Goal: Information Seeking & Learning: Learn about a topic

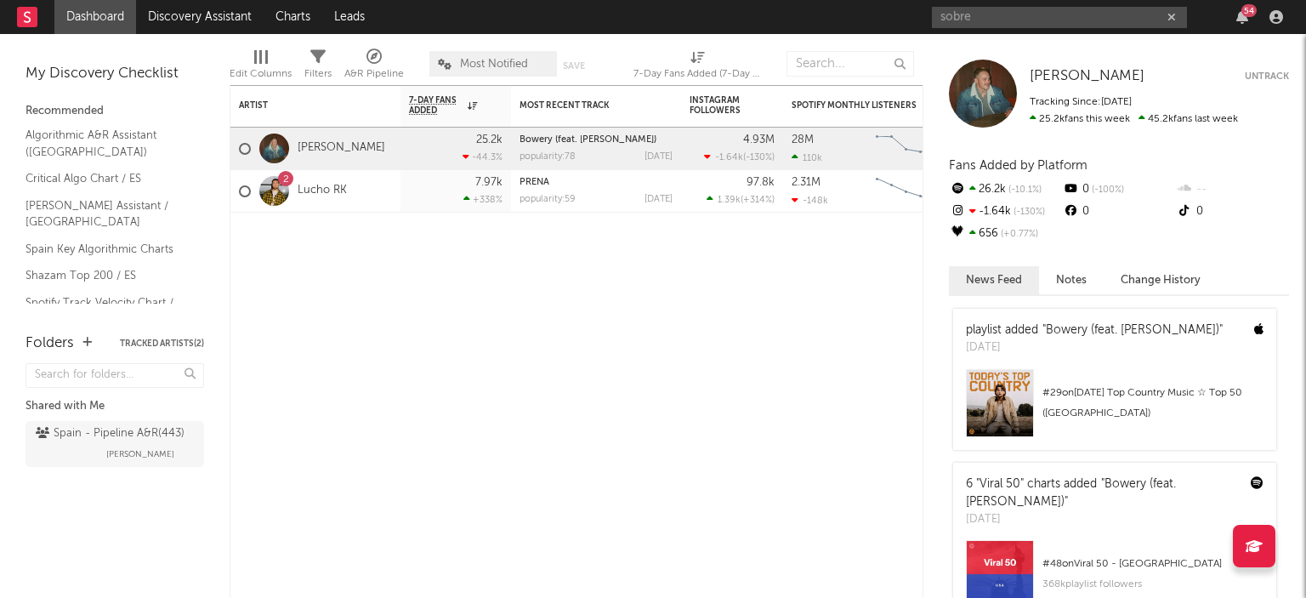
click at [993, 20] on input "sobre" at bounding box center [1059, 17] width 255 height 21
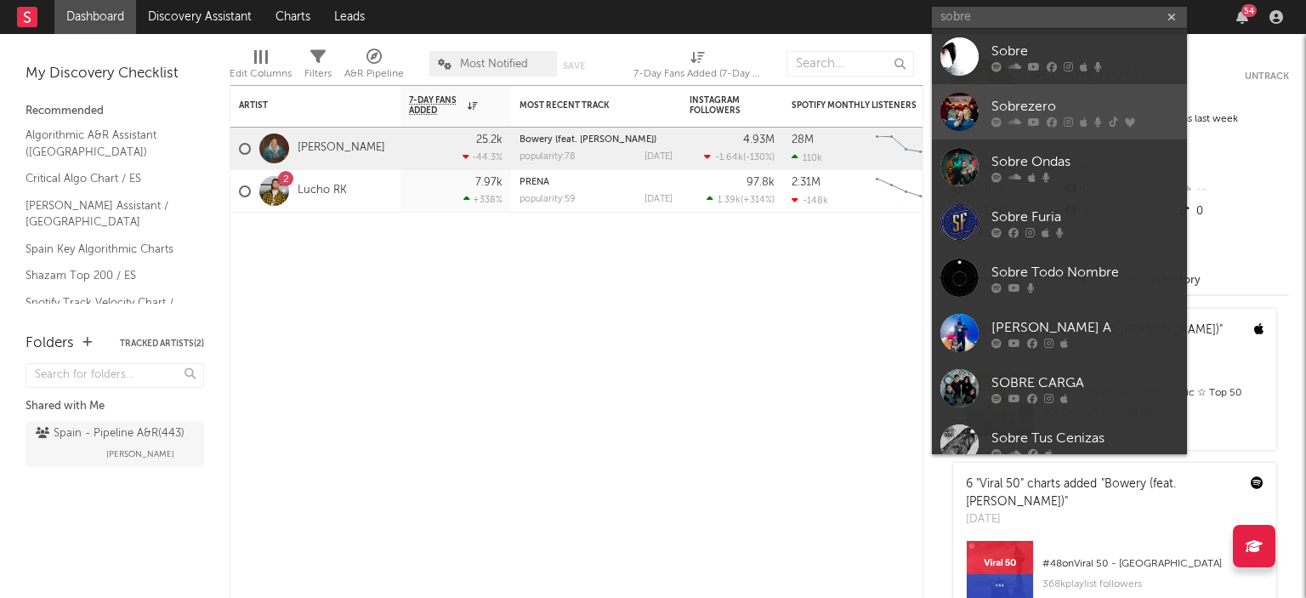
type input "sobre"
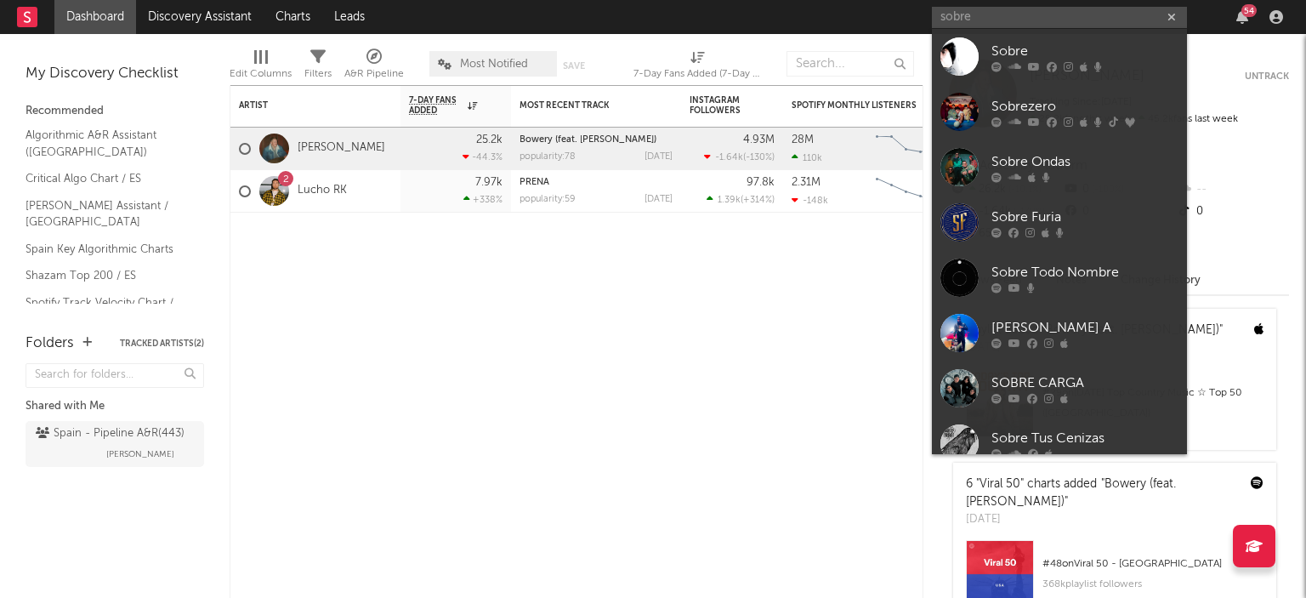
click at [984, 103] on link "Sobrezero" at bounding box center [1059, 111] width 255 height 55
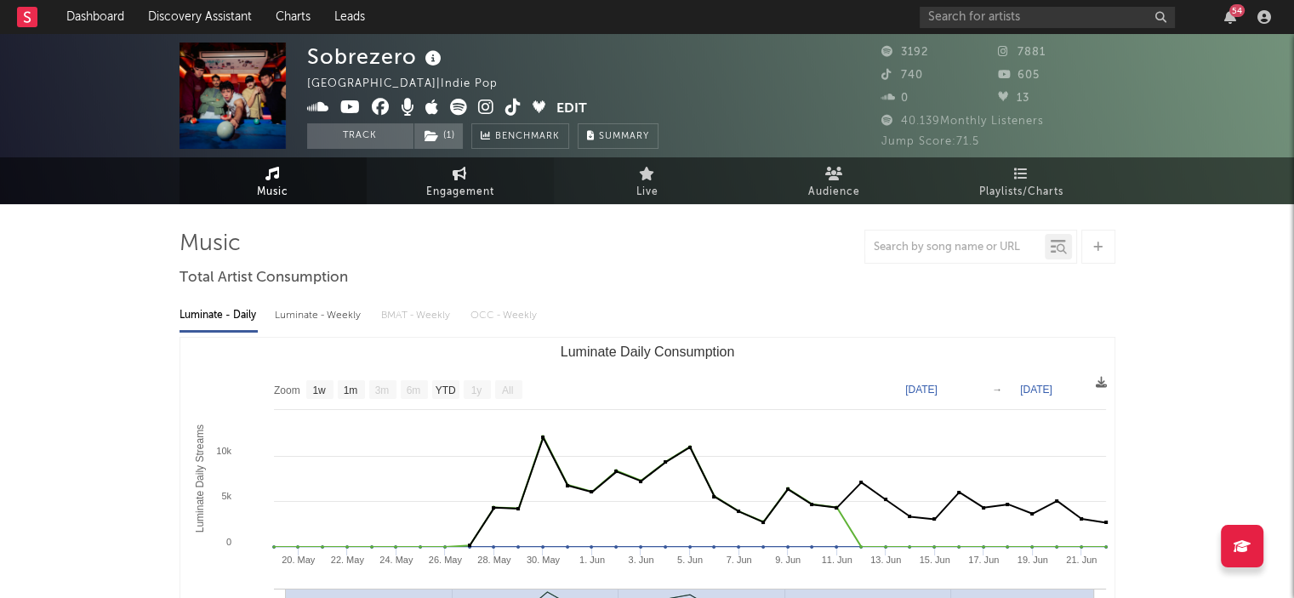
click at [469, 190] on span "Engagement" at bounding box center [460, 192] width 68 height 20
select select "1w"
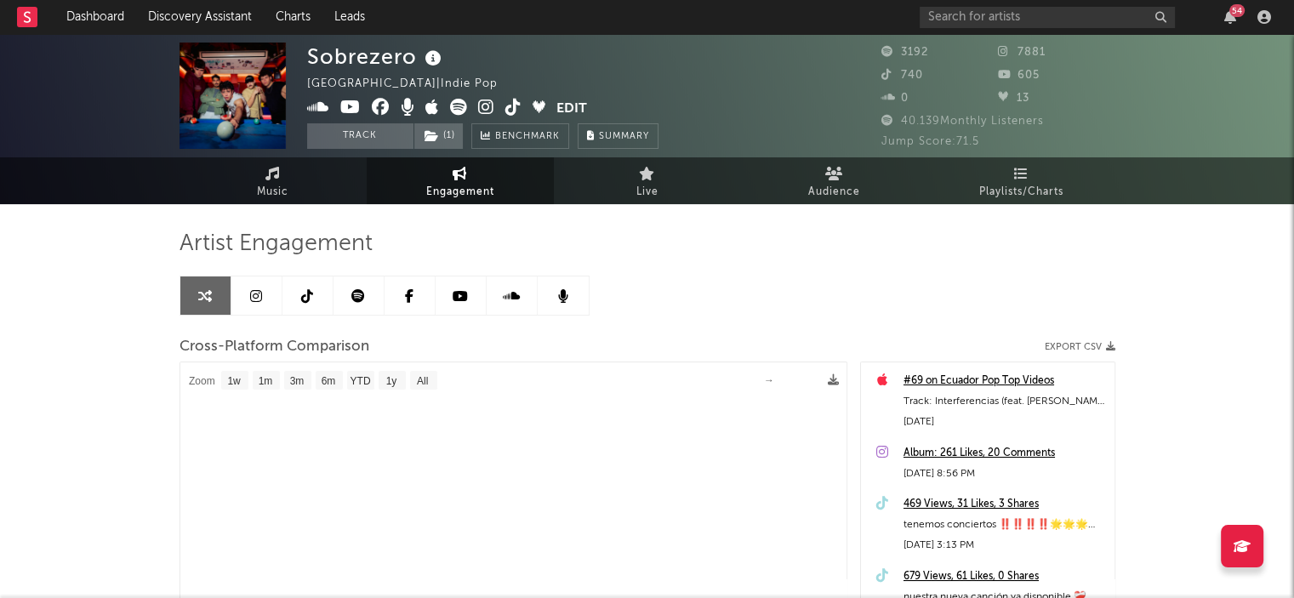
select select "1m"
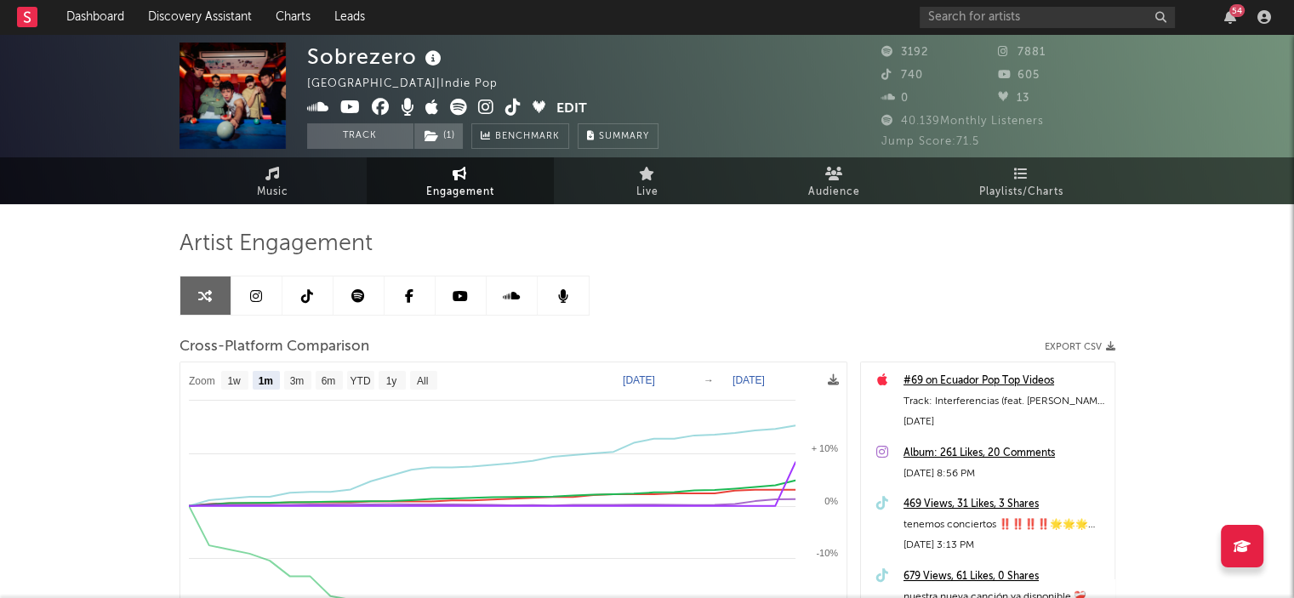
scroll to position [170, 0]
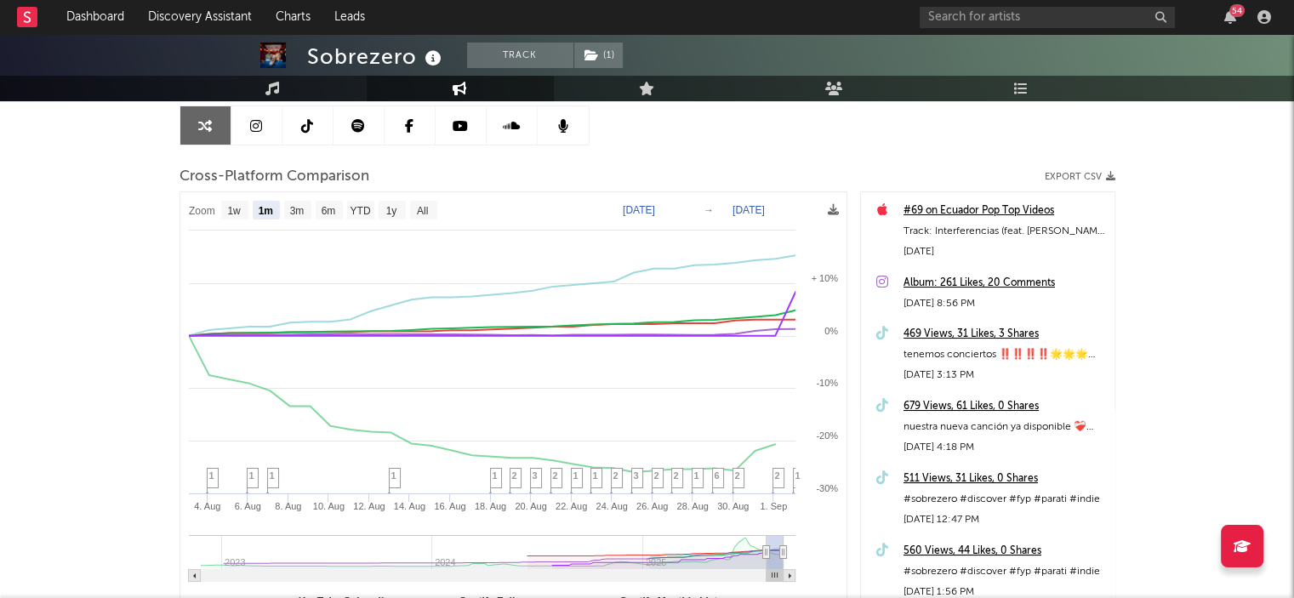
click at [251, 124] on icon at bounding box center [256, 126] width 12 height 14
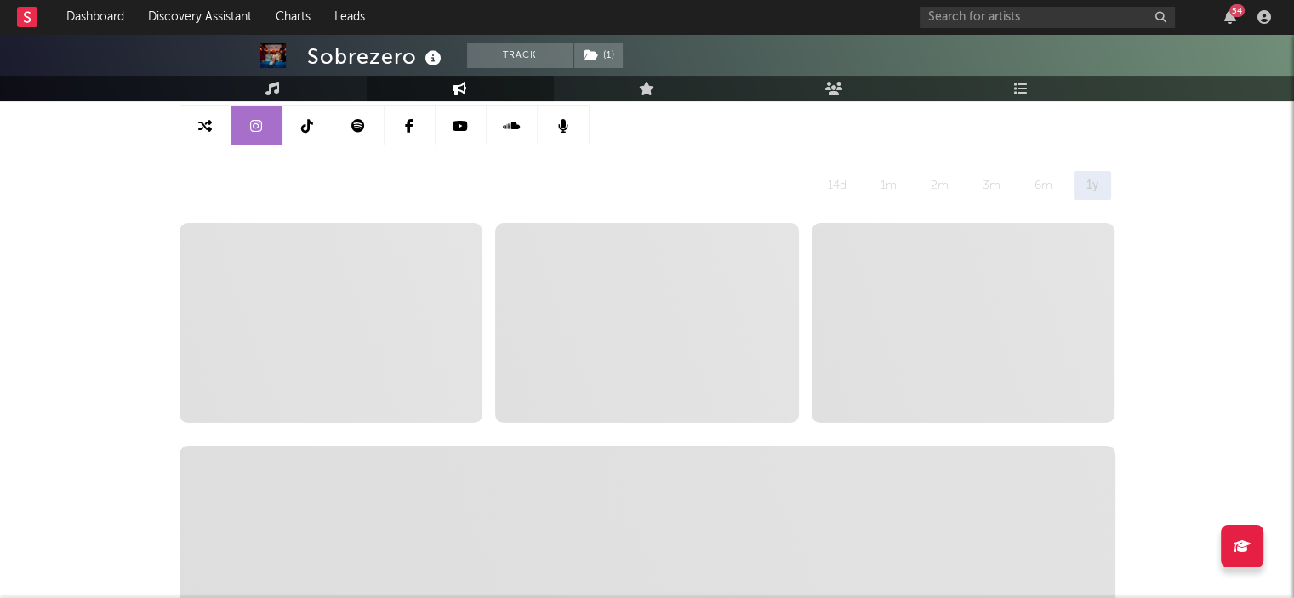
select select "6m"
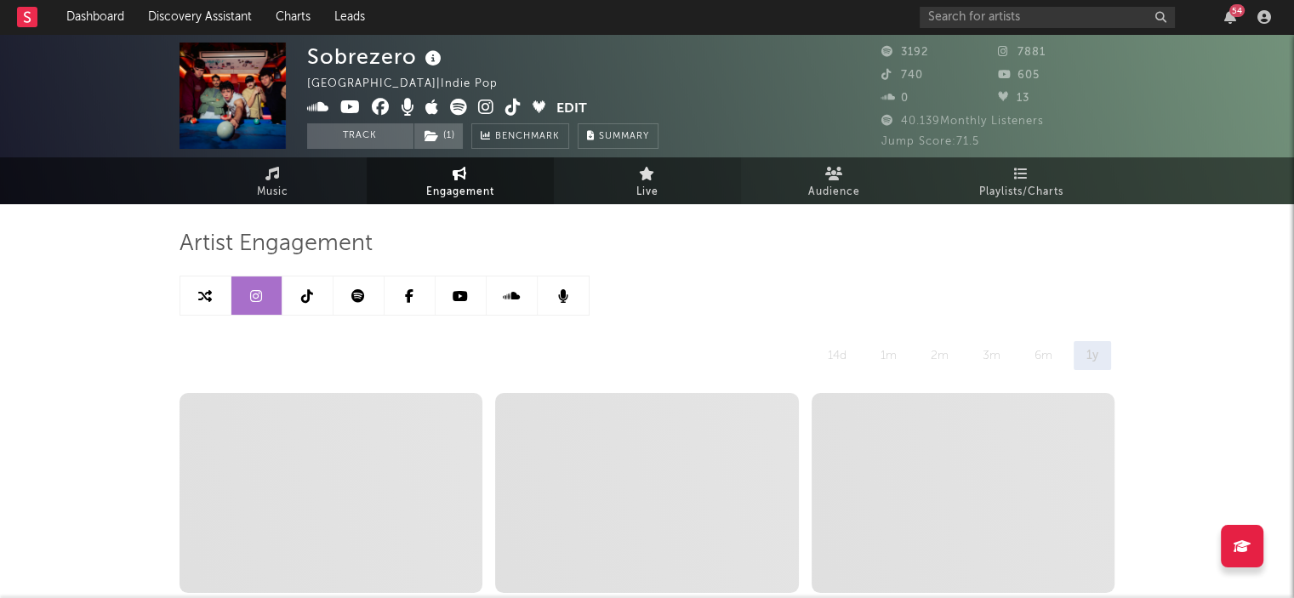
click at [632, 185] on link "Live" at bounding box center [647, 180] width 187 height 47
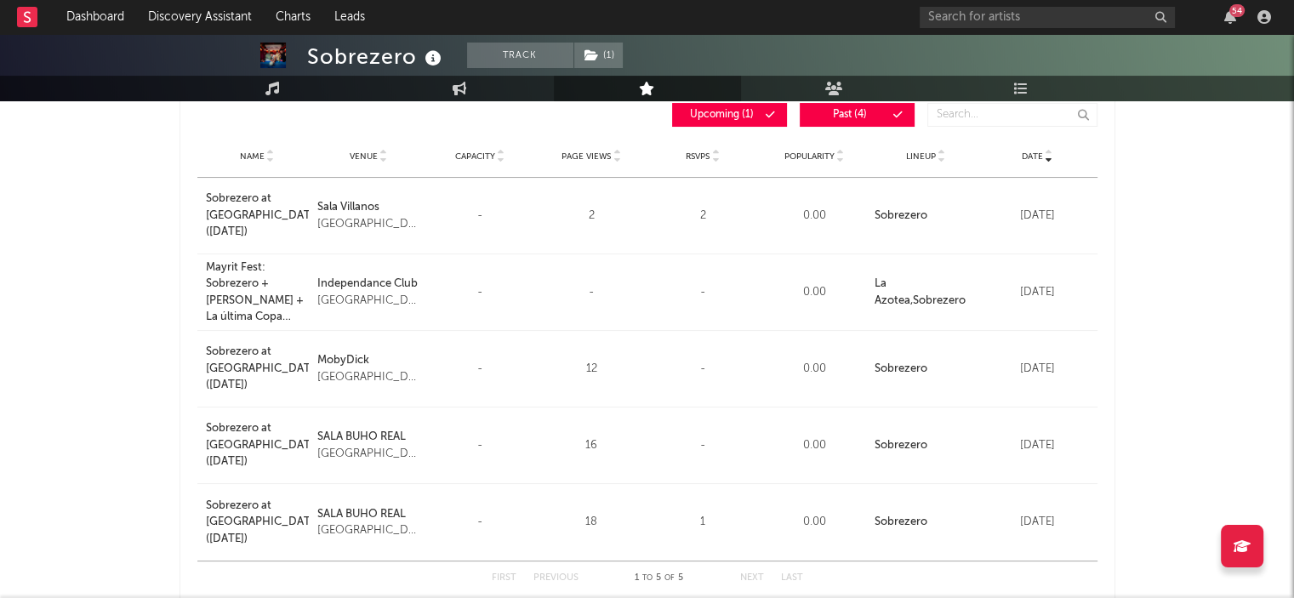
scroll to position [170, 0]
